Goal: Navigation & Orientation: Find specific page/section

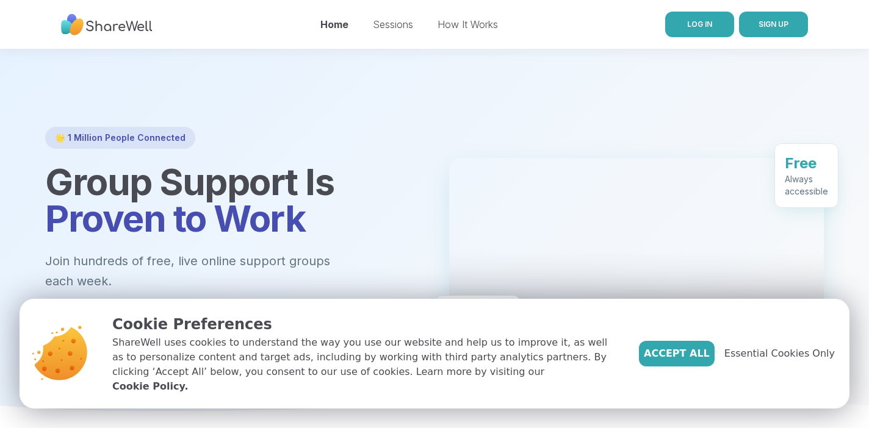
click at [711, 23] on span "LOG IN" at bounding box center [699, 24] width 25 height 9
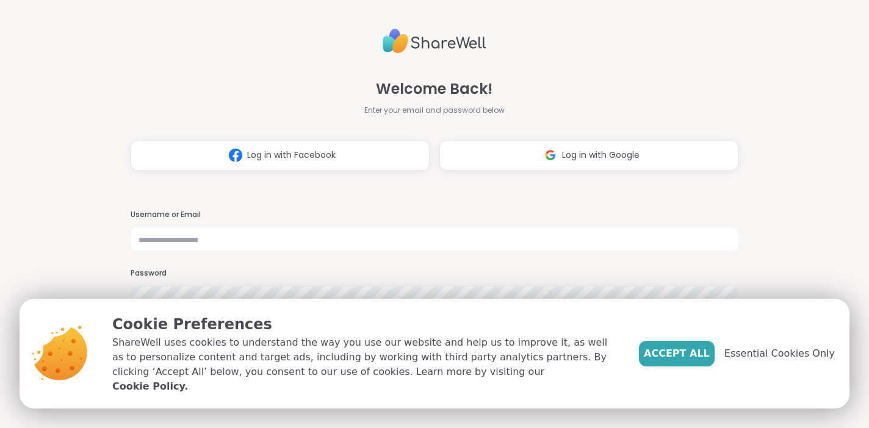
click at [566, 135] on div "Welcome Back! Enter your email and password below Log in with Facebook Log in w…" at bounding box center [435, 97] width 608 height 147
click at [568, 151] on span "Log in with Google" at bounding box center [600, 155] width 77 height 13
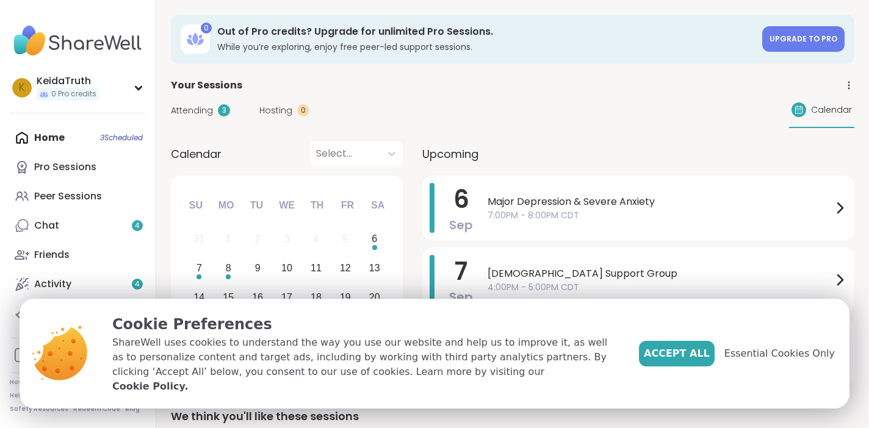
click at [103, 137] on div "Home 3 Scheduled Pro Sessions Peer Sessions Chat 4 Friends Activity 4 Host" at bounding box center [78, 225] width 136 height 205
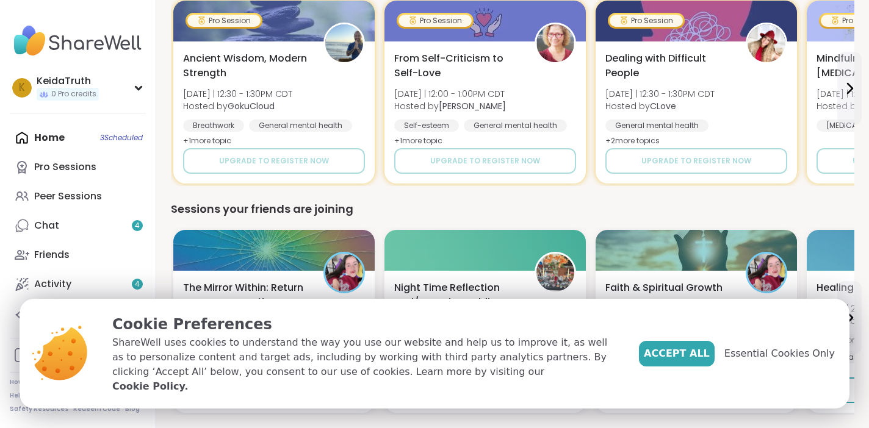
scroll to position [1012, 0]
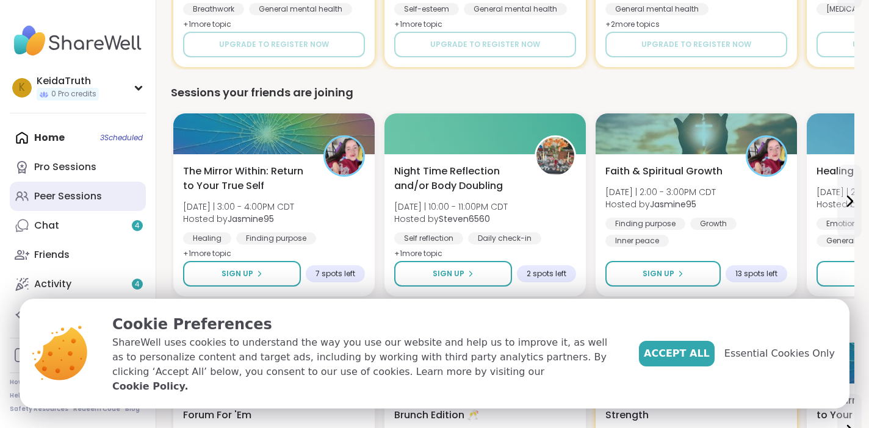
click at [57, 195] on div "Peer Sessions" at bounding box center [68, 196] width 68 height 13
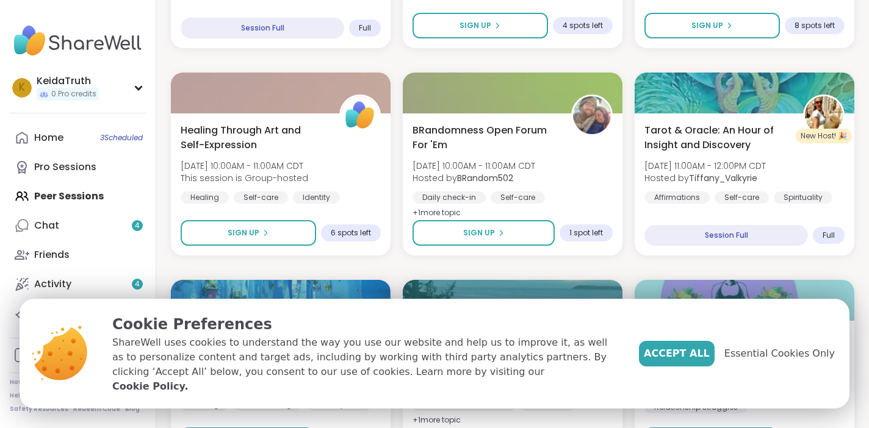
scroll to position [517, 0]
